Goal: Information Seeking & Learning: Learn about a topic

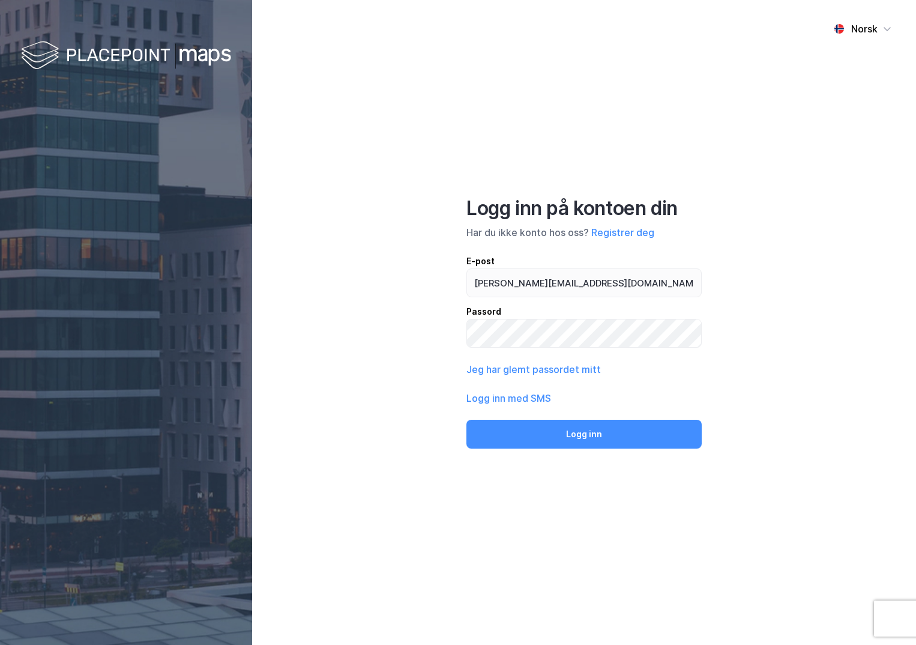
type input "[PERSON_NAME][EMAIL_ADDRESS][DOMAIN_NAME]"
click at [466, 420] on button "Logg inn" at bounding box center [583, 434] width 235 height 29
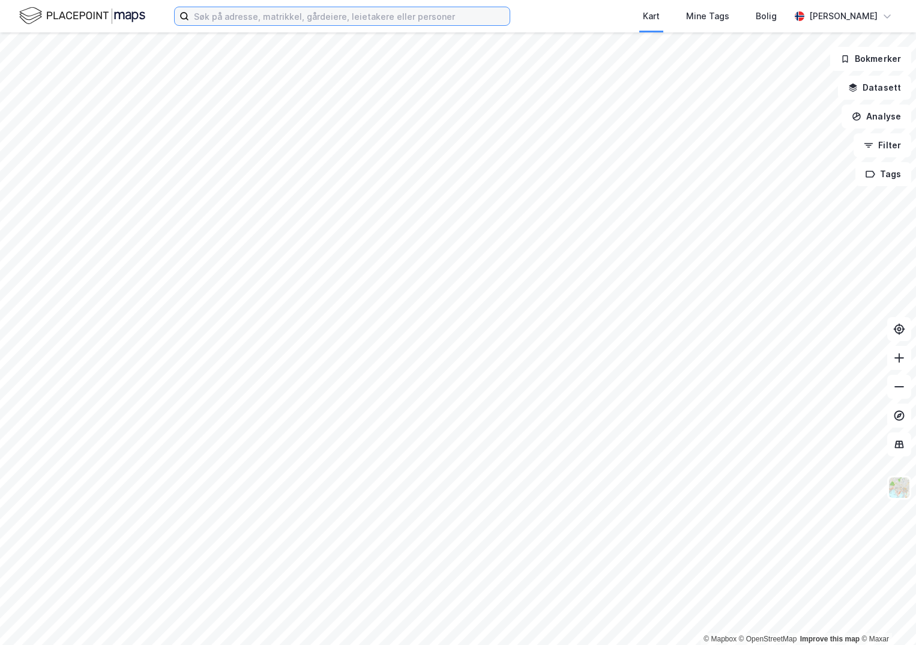
click at [251, 18] on input at bounding box center [349, 16] width 321 height 18
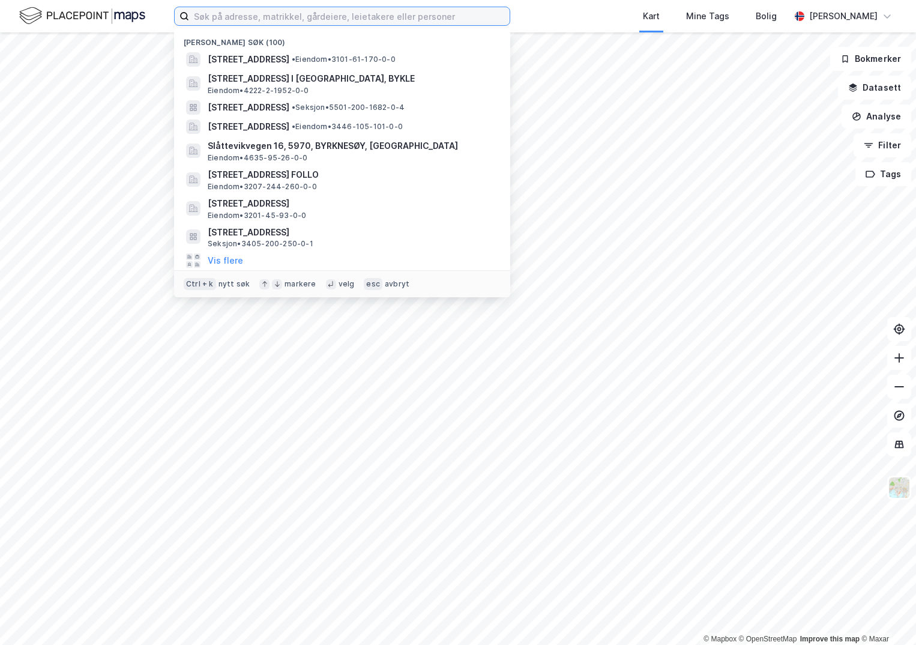
paste input "301-41/56/0/0"
type input "301-41/56/0/0"
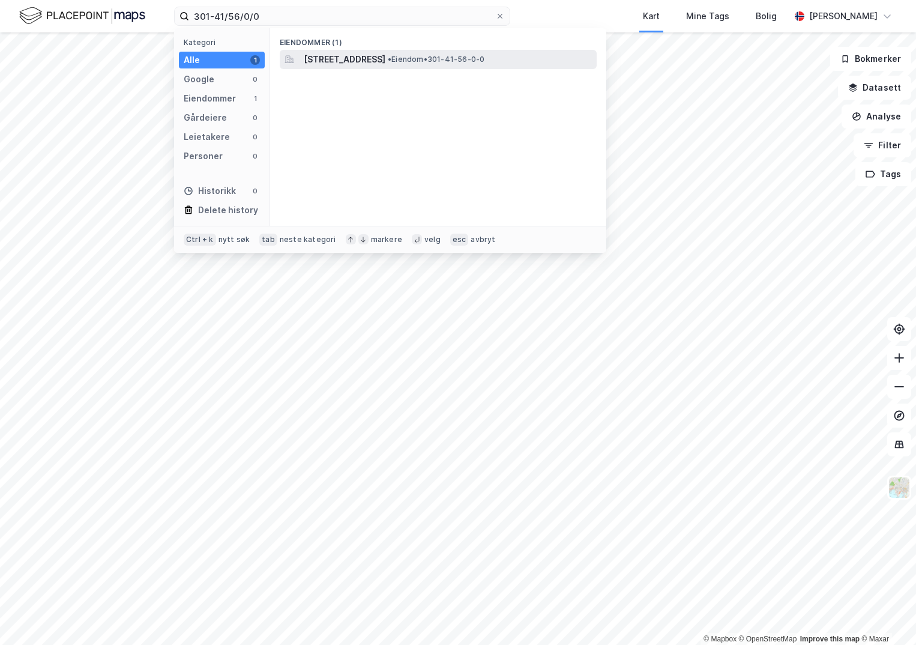
click at [337, 59] on span "[STREET_ADDRESS]" at bounding box center [345, 59] width 82 height 14
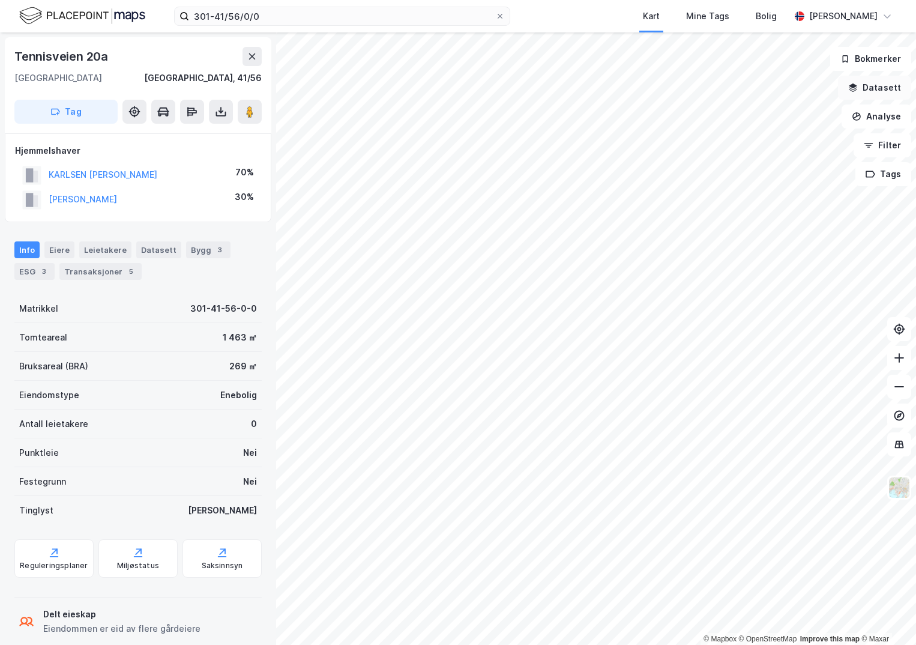
click at [874, 85] on button "Datasett" at bounding box center [874, 88] width 73 height 24
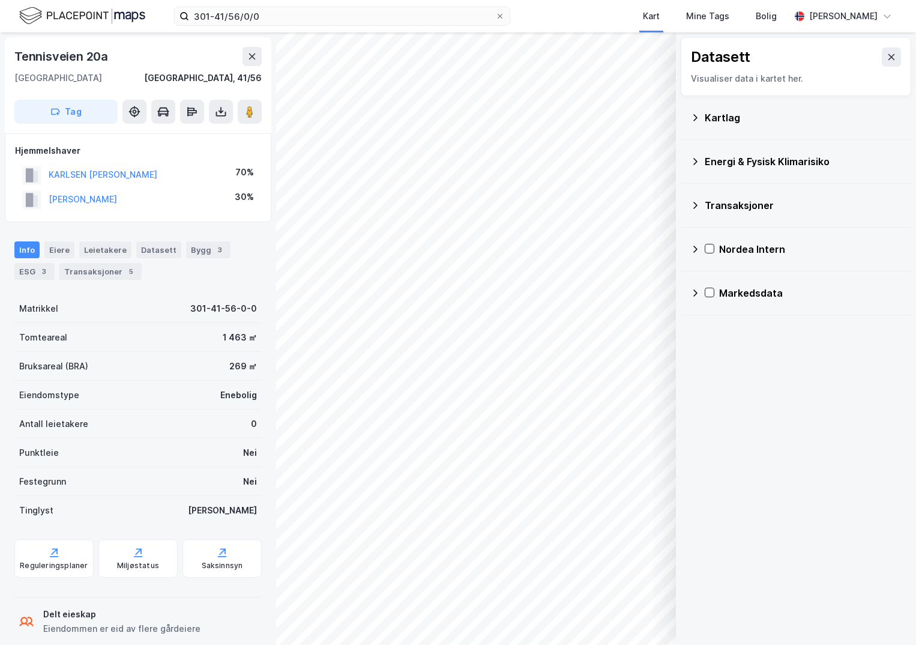
click at [701, 118] on div "Kartlag" at bounding box center [795, 117] width 211 height 29
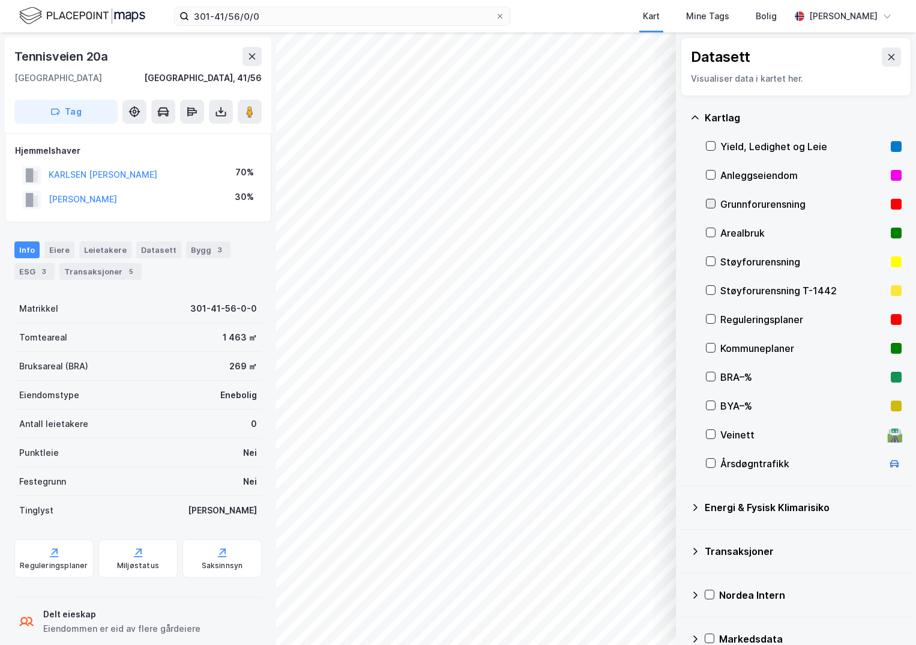
click at [715, 207] on div at bounding box center [711, 204] width 10 height 10
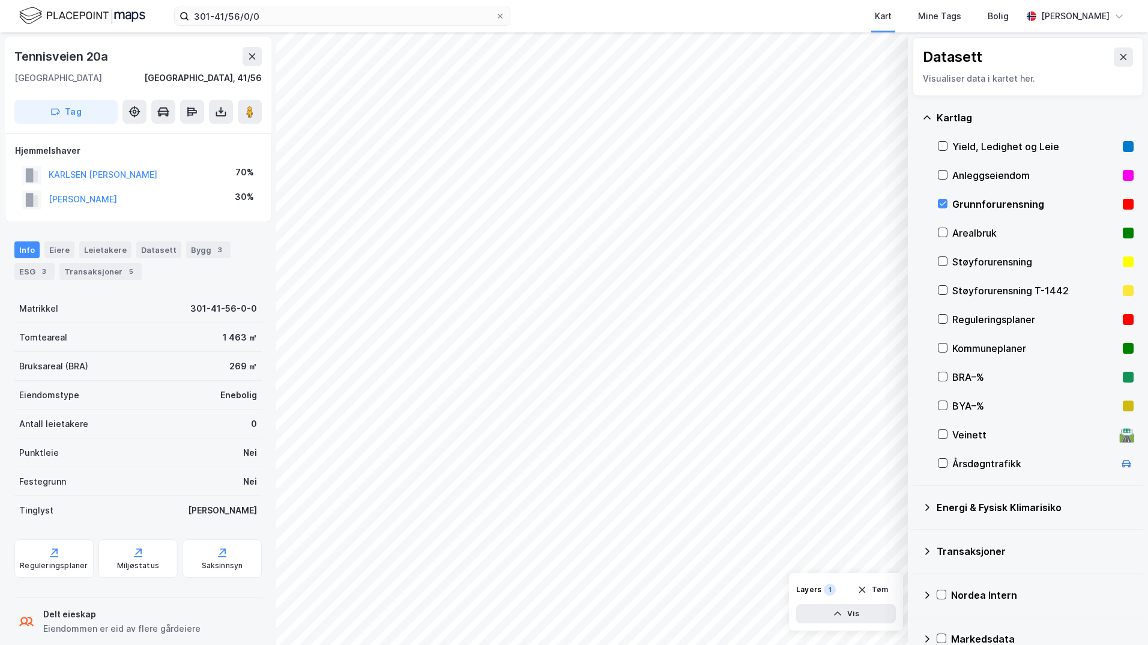
click at [916, 506] on icon at bounding box center [927, 507] width 10 height 10
drag, startPoint x: 960, startPoint y: 538, endPoint x: 953, endPoint y: 539, distance: 6.6
click at [916, 538] on icon at bounding box center [957, 535] width 8 height 8
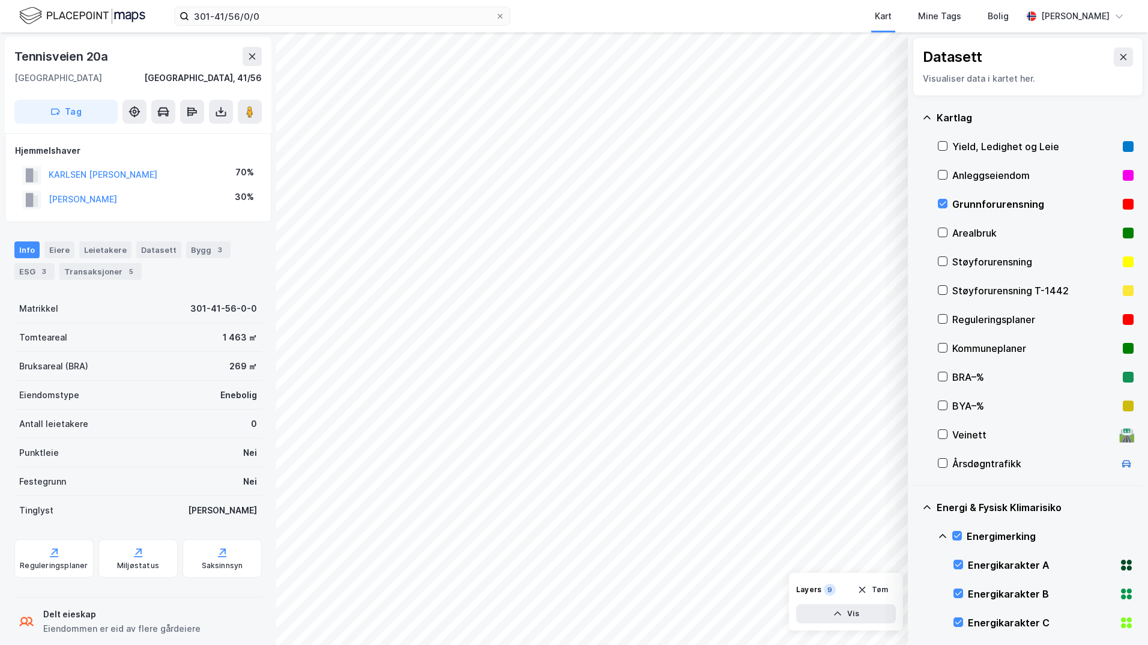
click at [916, 534] on icon at bounding box center [943, 536] width 10 height 10
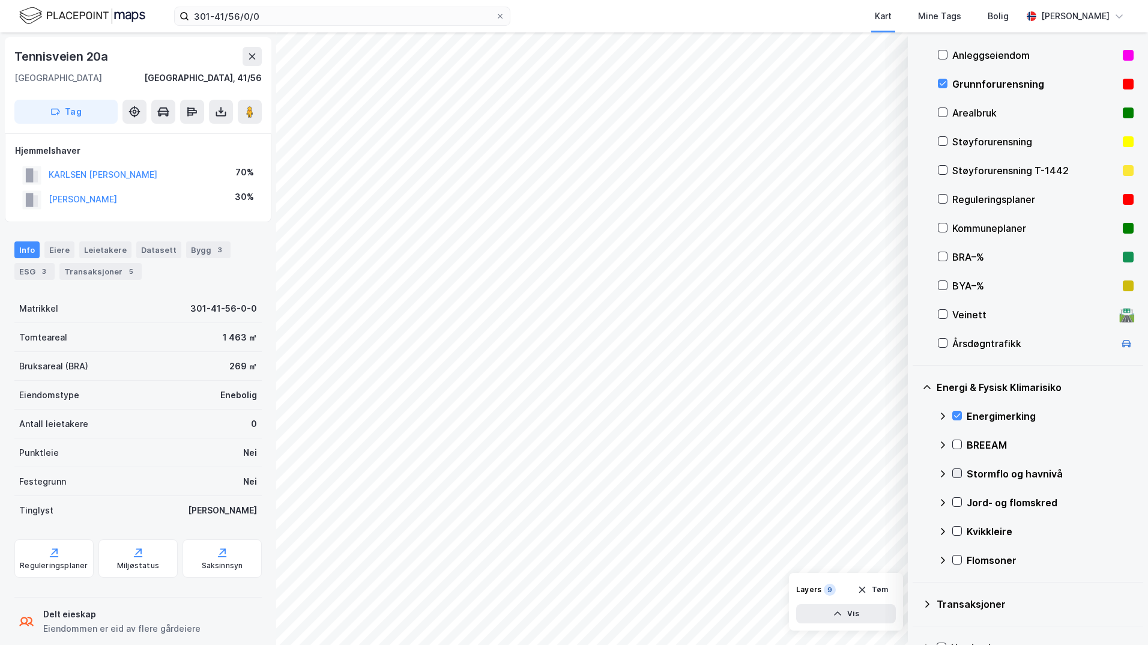
click at [916, 469] on icon at bounding box center [957, 473] width 8 height 8
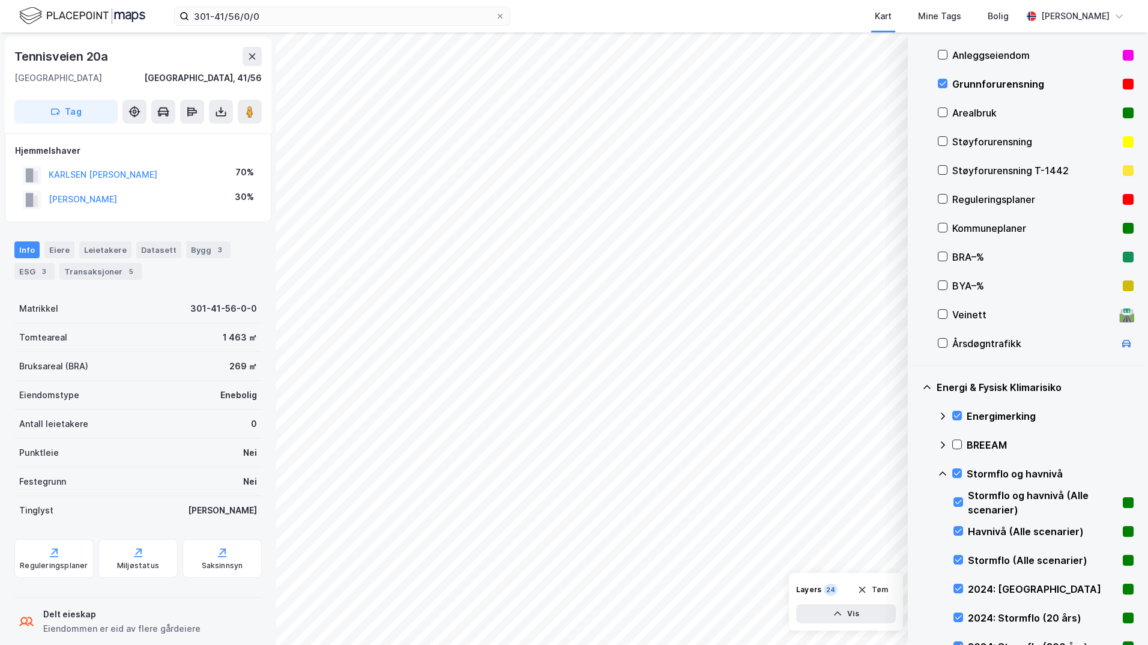
click at [916, 471] on icon at bounding box center [943, 474] width 10 height 10
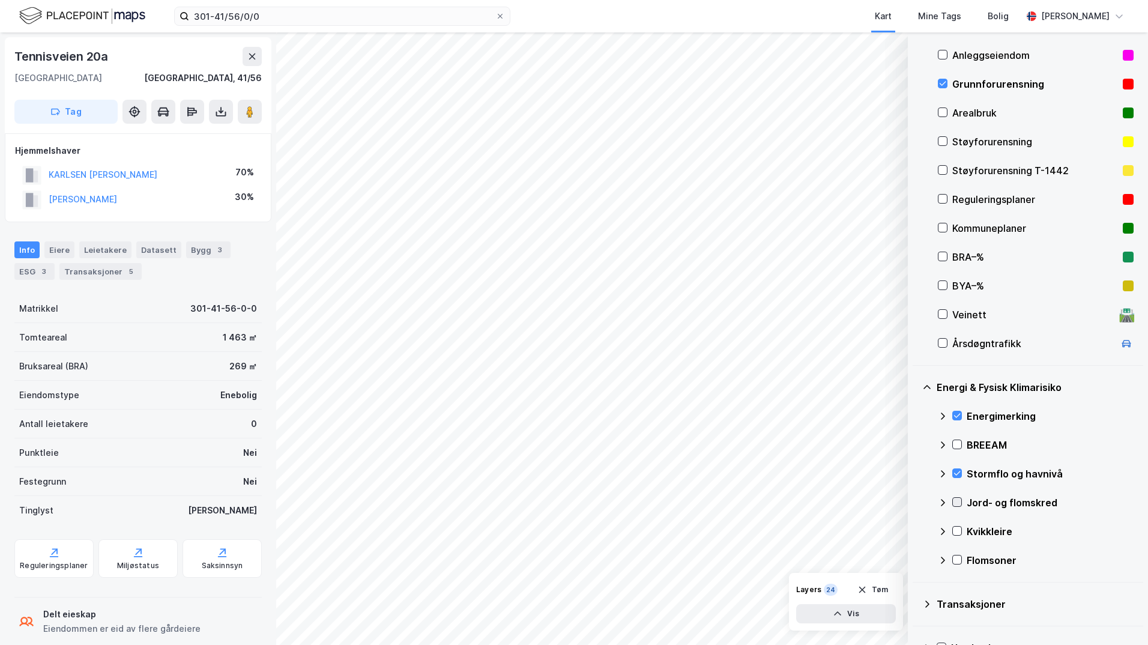
click at [916, 503] on icon at bounding box center [957, 502] width 8 height 8
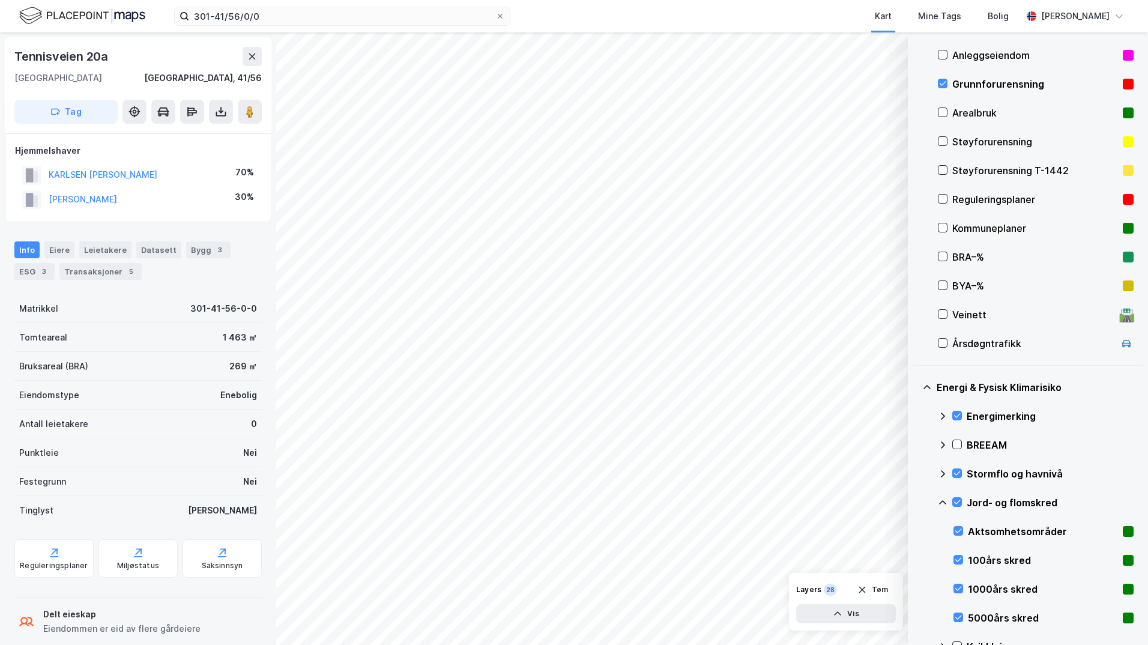
click at [916, 502] on icon at bounding box center [943, 503] width 10 height 10
click at [916, 531] on icon at bounding box center [957, 531] width 8 height 8
click at [916, 530] on icon at bounding box center [942, 531] width 7 height 4
click at [916, 559] on icon at bounding box center [957, 559] width 8 height 8
click at [916, 561] on icon at bounding box center [943, 560] width 10 height 10
